Goal: Navigation & Orientation: Find specific page/section

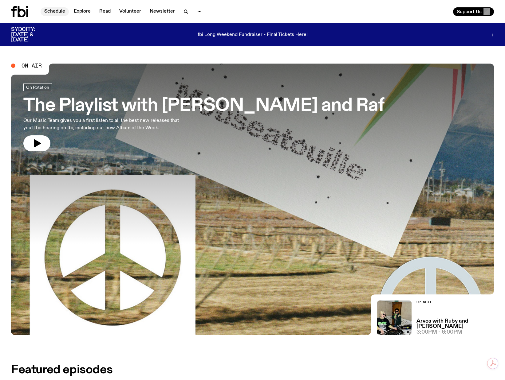
click at [59, 12] on link "Schedule" at bounding box center [55, 11] width 28 height 9
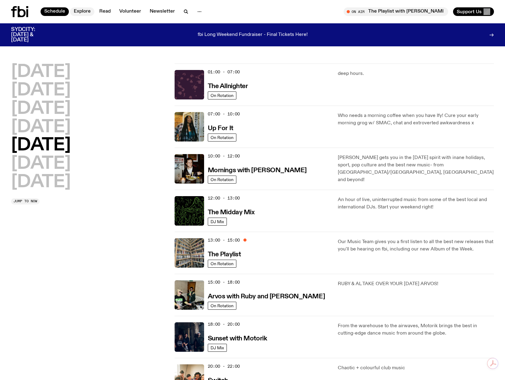
click at [78, 11] on link "Explore" at bounding box center [82, 11] width 24 height 9
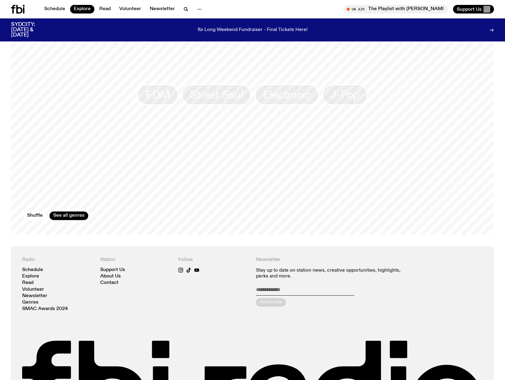
scroll to position [981, 0]
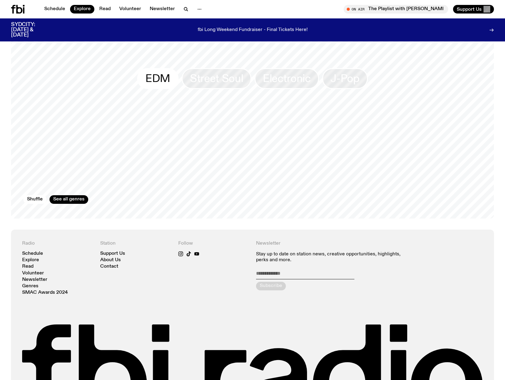
click at [150, 72] on span "EDM" at bounding box center [157, 78] width 25 height 12
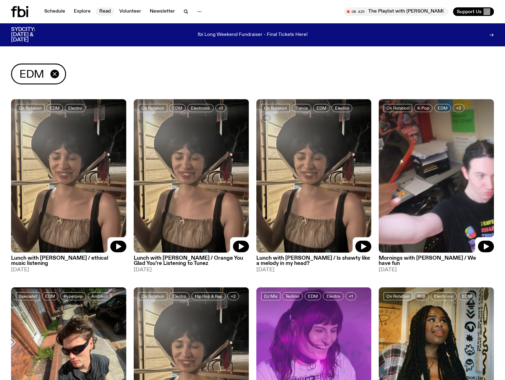
click at [106, 9] on link "Read" at bounding box center [105, 11] width 19 height 9
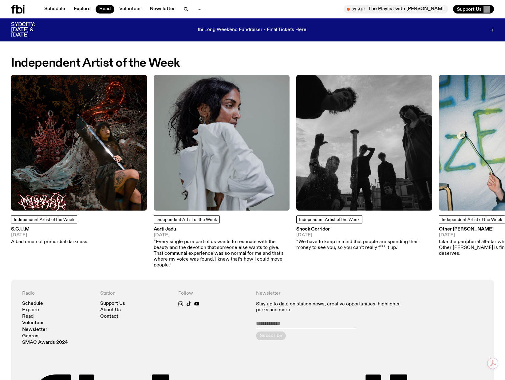
scroll to position [491, 0]
